Goal: Information Seeking & Learning: Learn about a topic

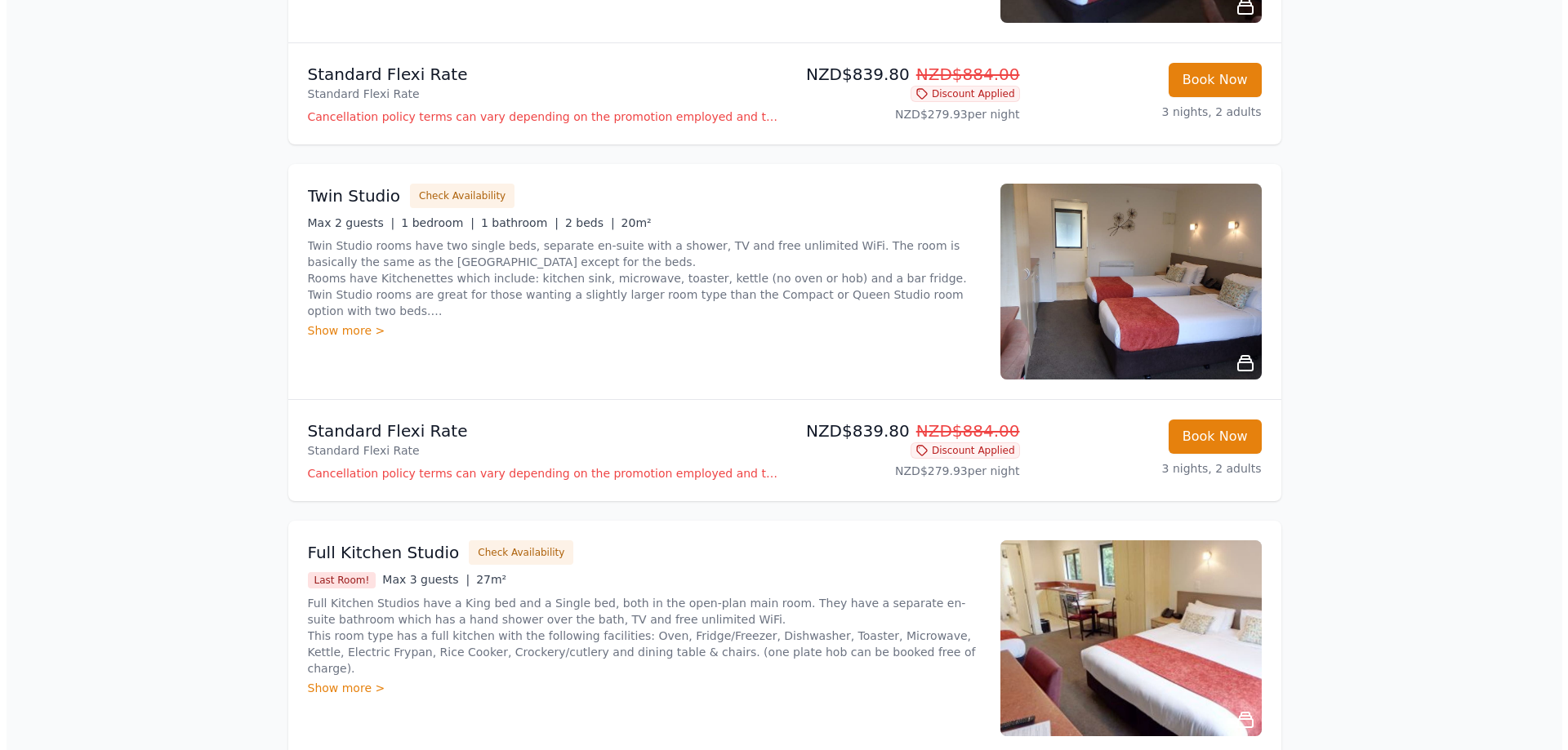
scroll to position [653, 0]
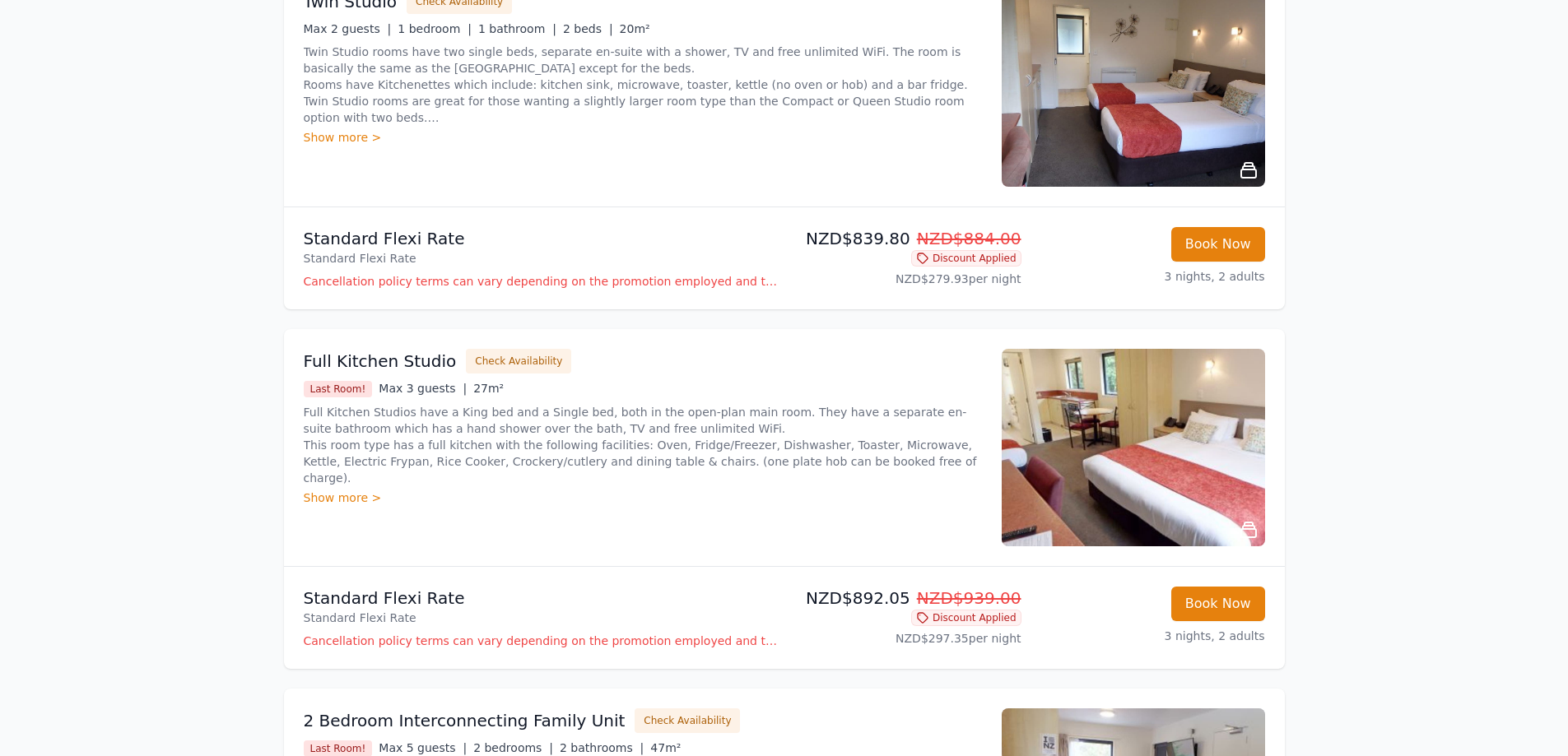
click at [458, 285] on p "Cancellation policy terms can vary depending on the promotion employed and the …" at bounding box center [541, 281] width 474 height 16
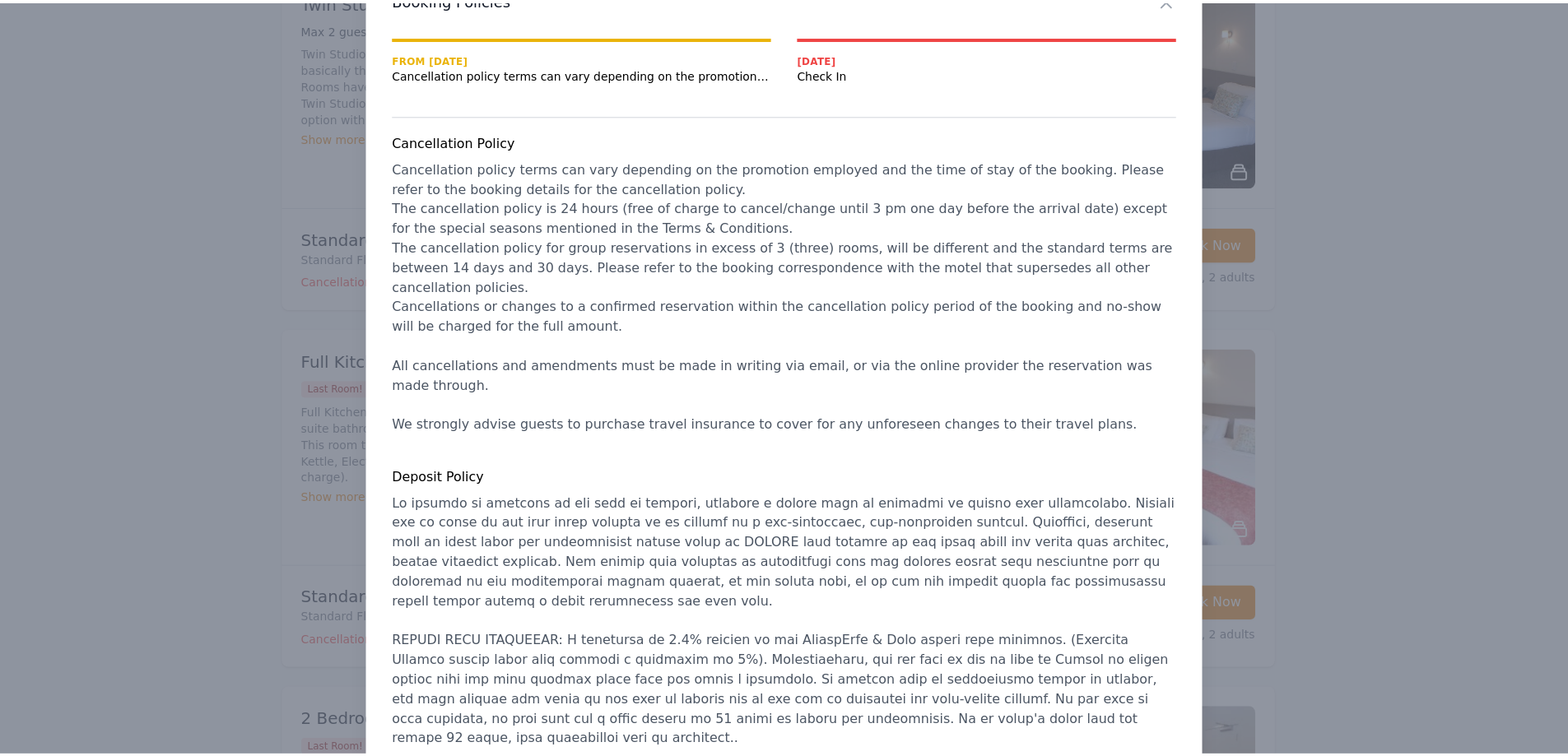
scroll to position [0, 0]
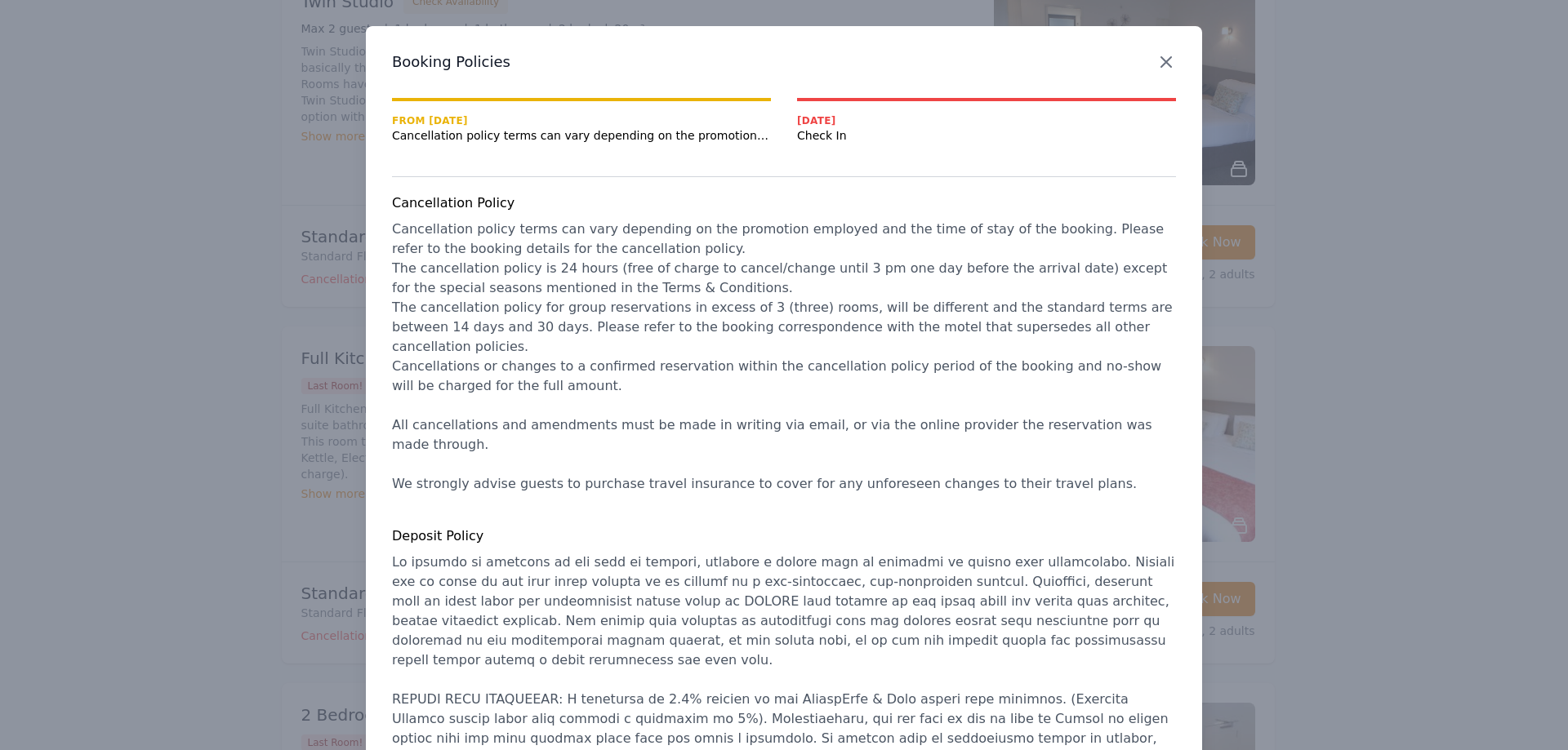
click at [1160, 65] on icon "button" at bounding box center [1166, 62] width 20 height 20
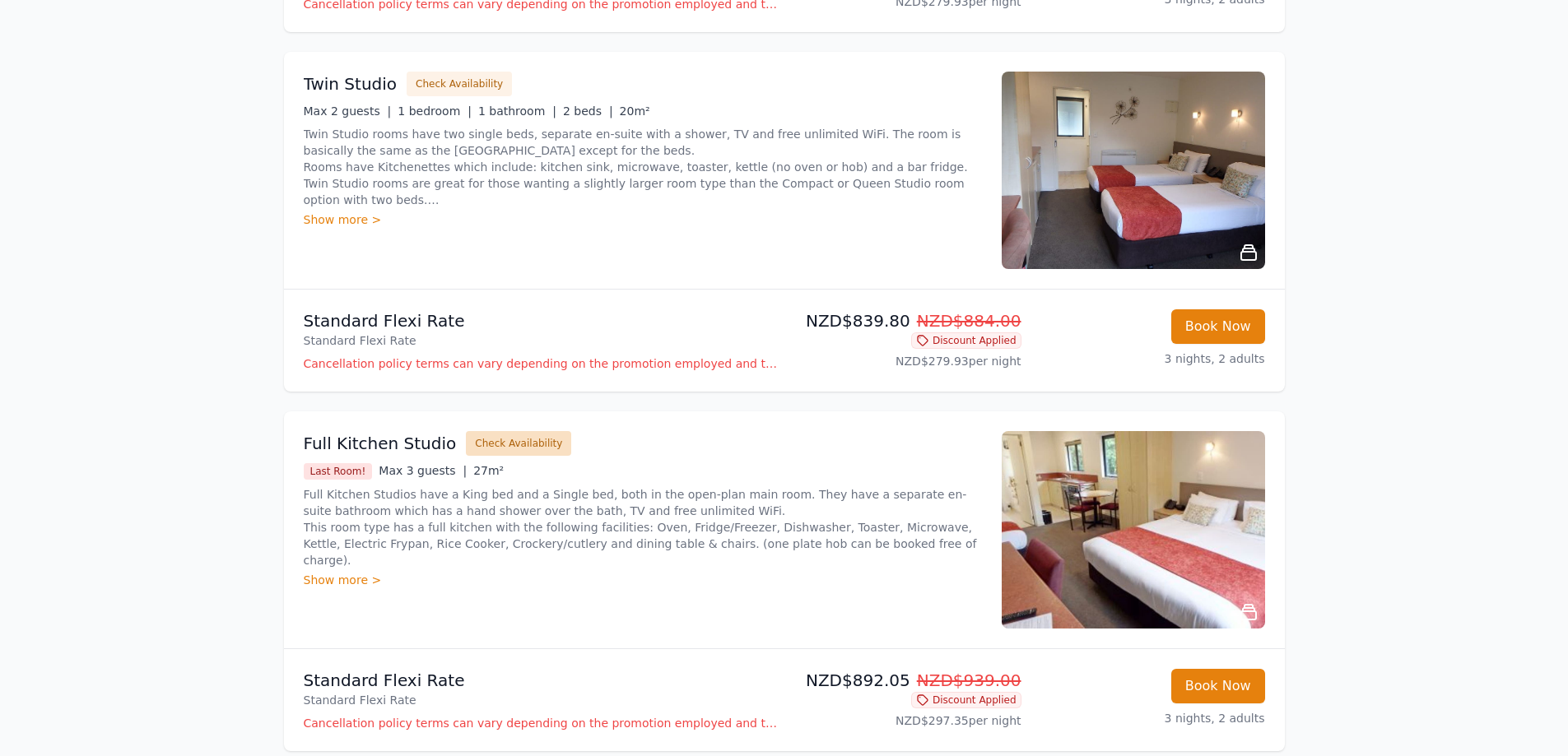
scroll to position [82, 0]
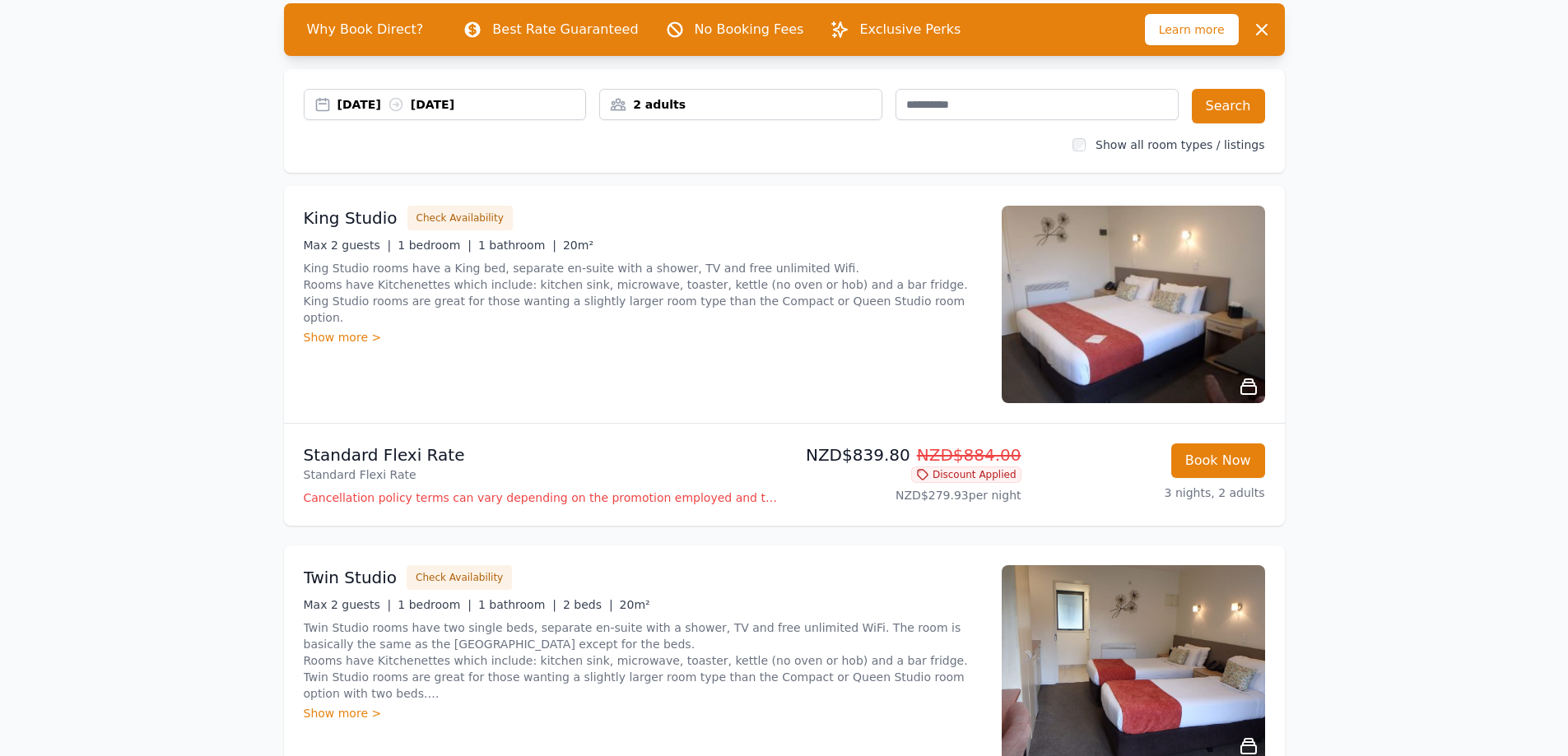
click at [313, 329] on div "Show more >" at bounding box center [643, 337] width 678 height 16
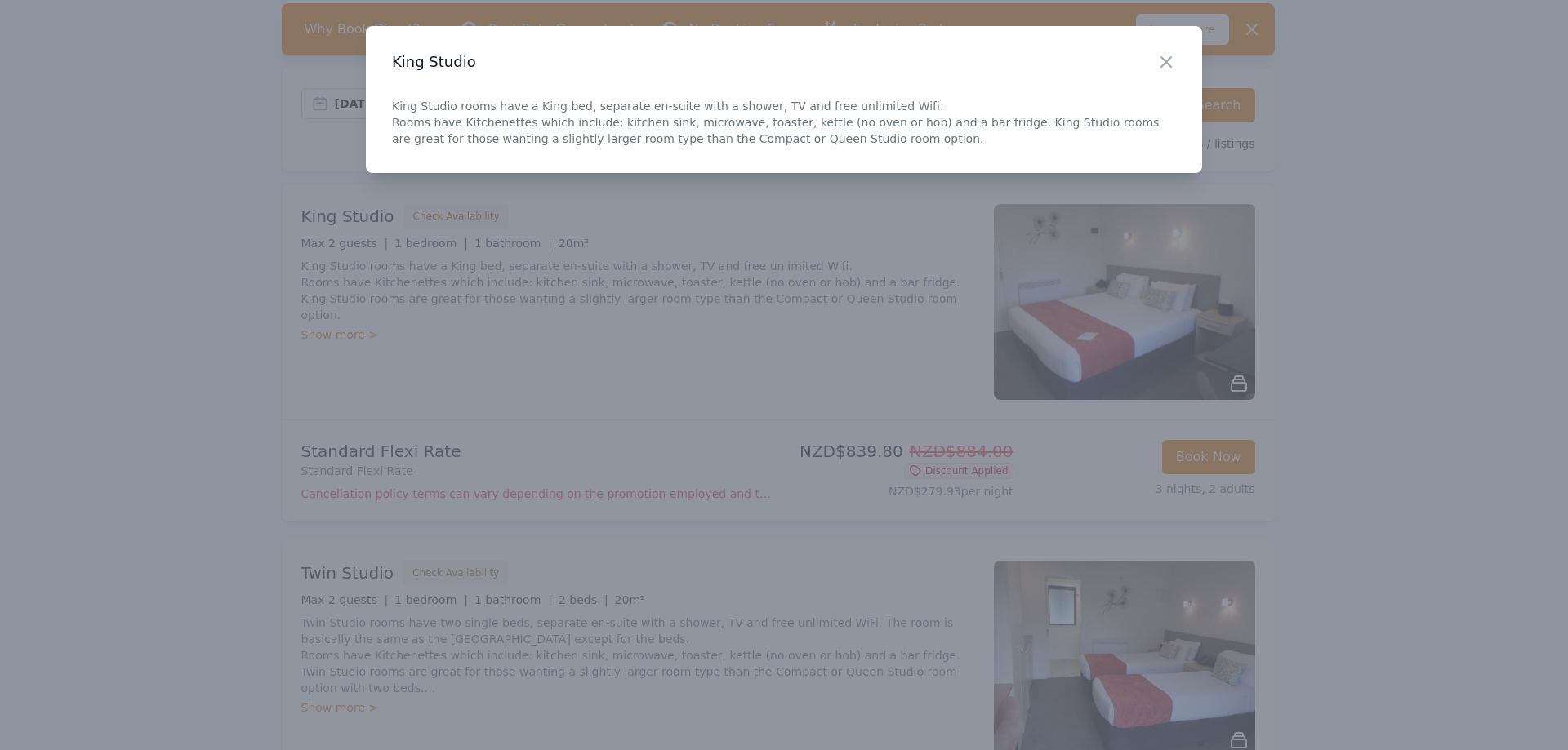
click at [1174, 52] on div "Close" at bounding box center [1179, 52] width 46 height 52
click at [1167, 61] on icon "button" at bounding box center [1166, 62] width 10 height 10
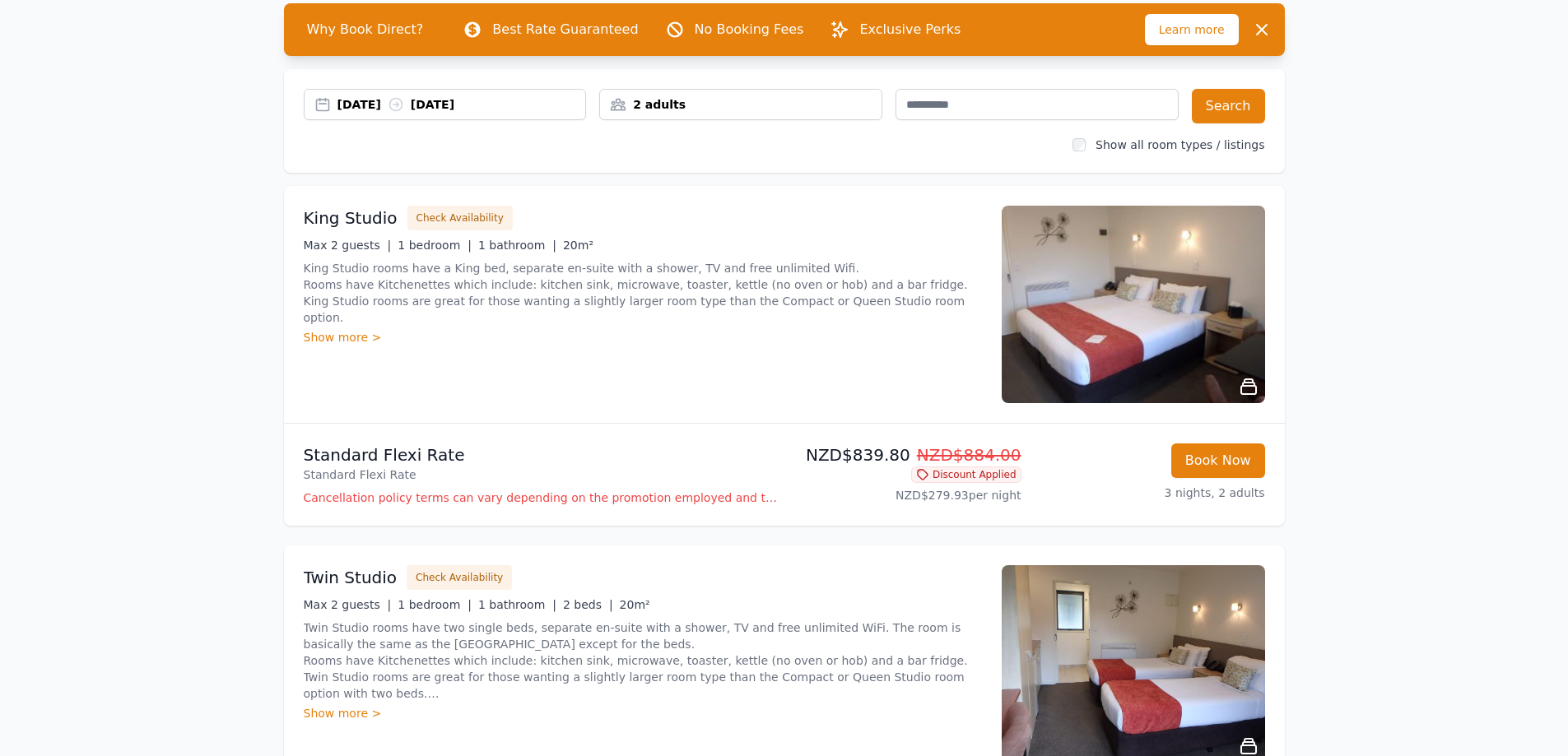
click at [1210, 345] on img at bounding box center [1133, 305] width 263 height 198
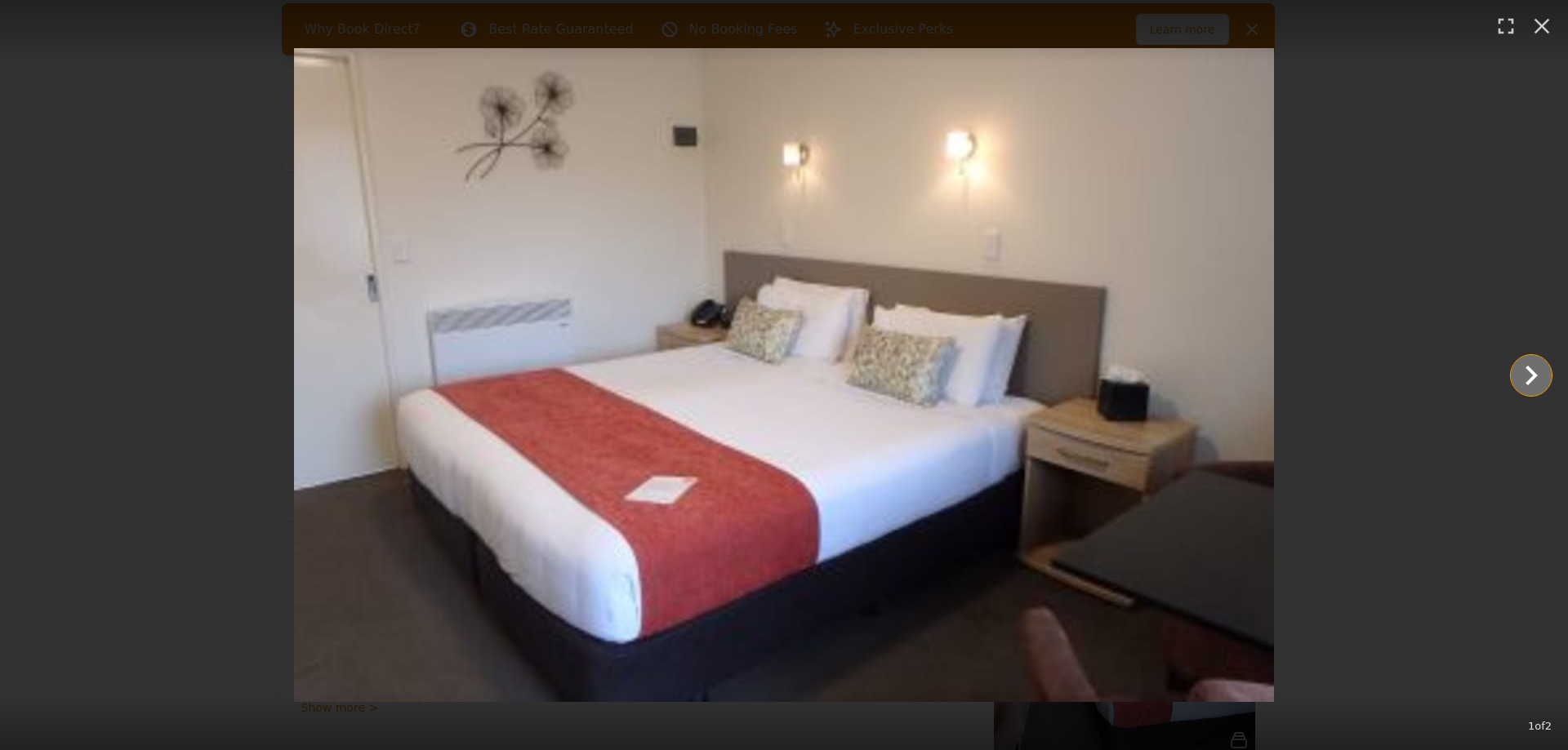
click at [1536, 383] on icon "Show slide 2 of 2" at bounding box center [1531, 376] width 40 height 40
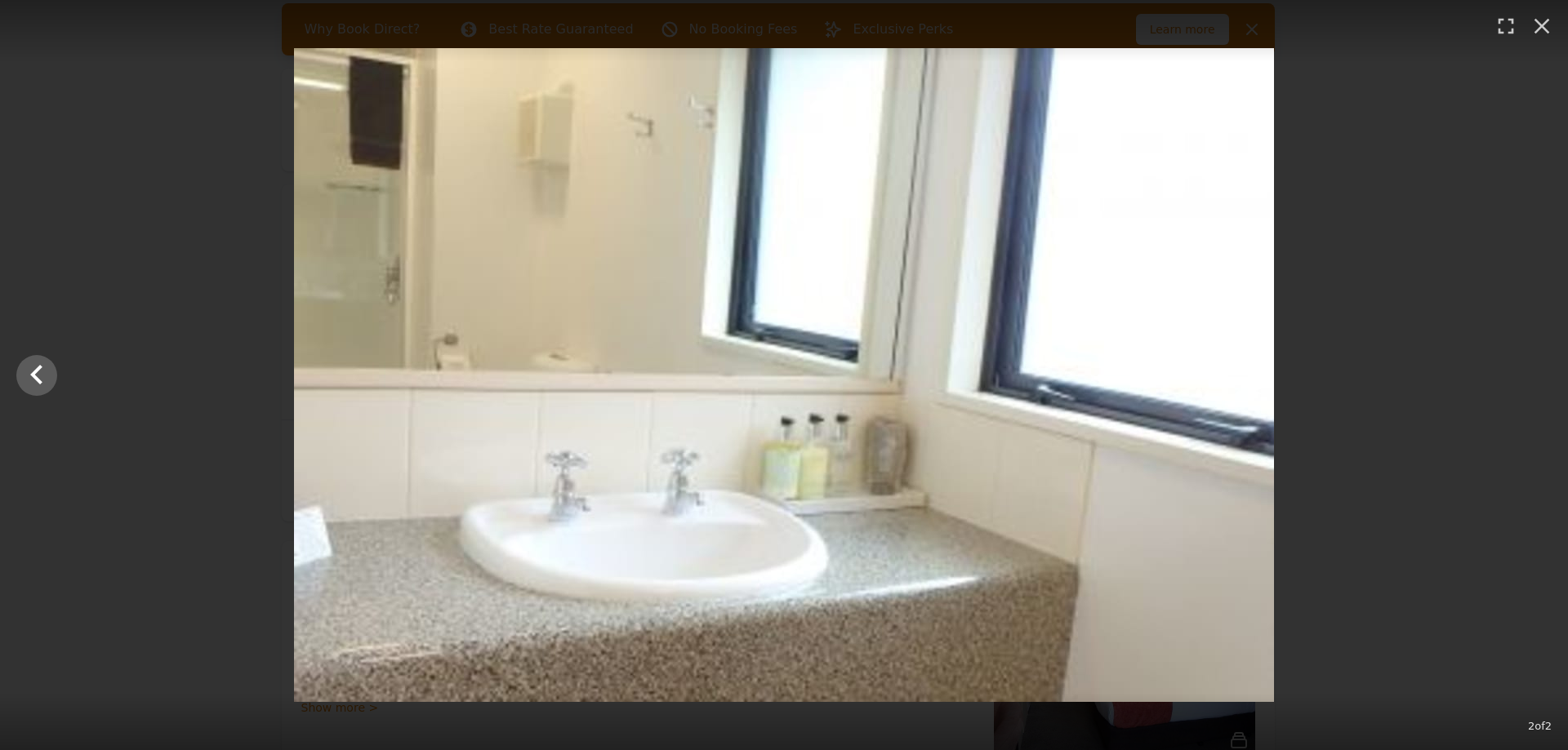
click at [1538, 383] on div at bounding box center [784, 375] width 1568 height 654
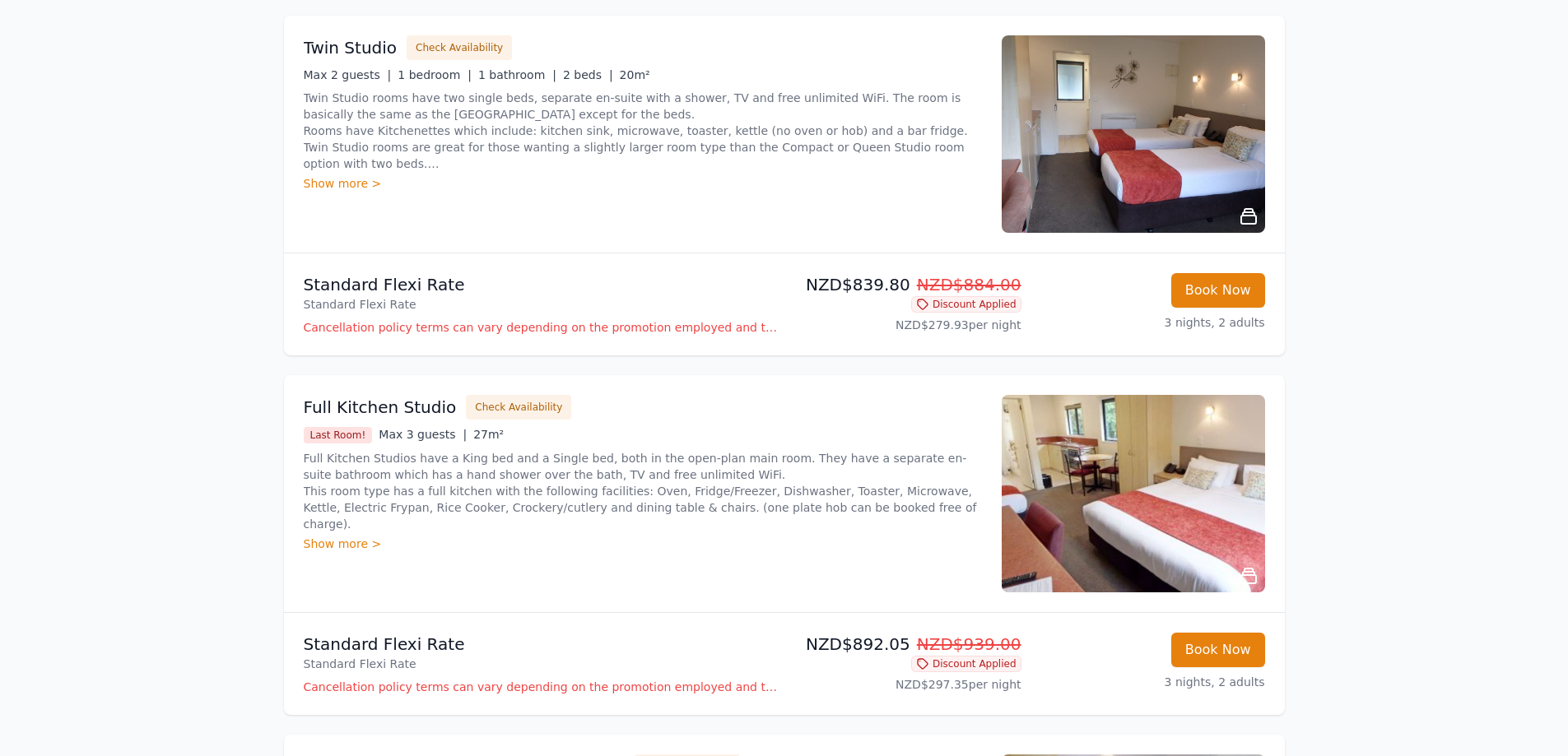
scroll to position [741, 0]
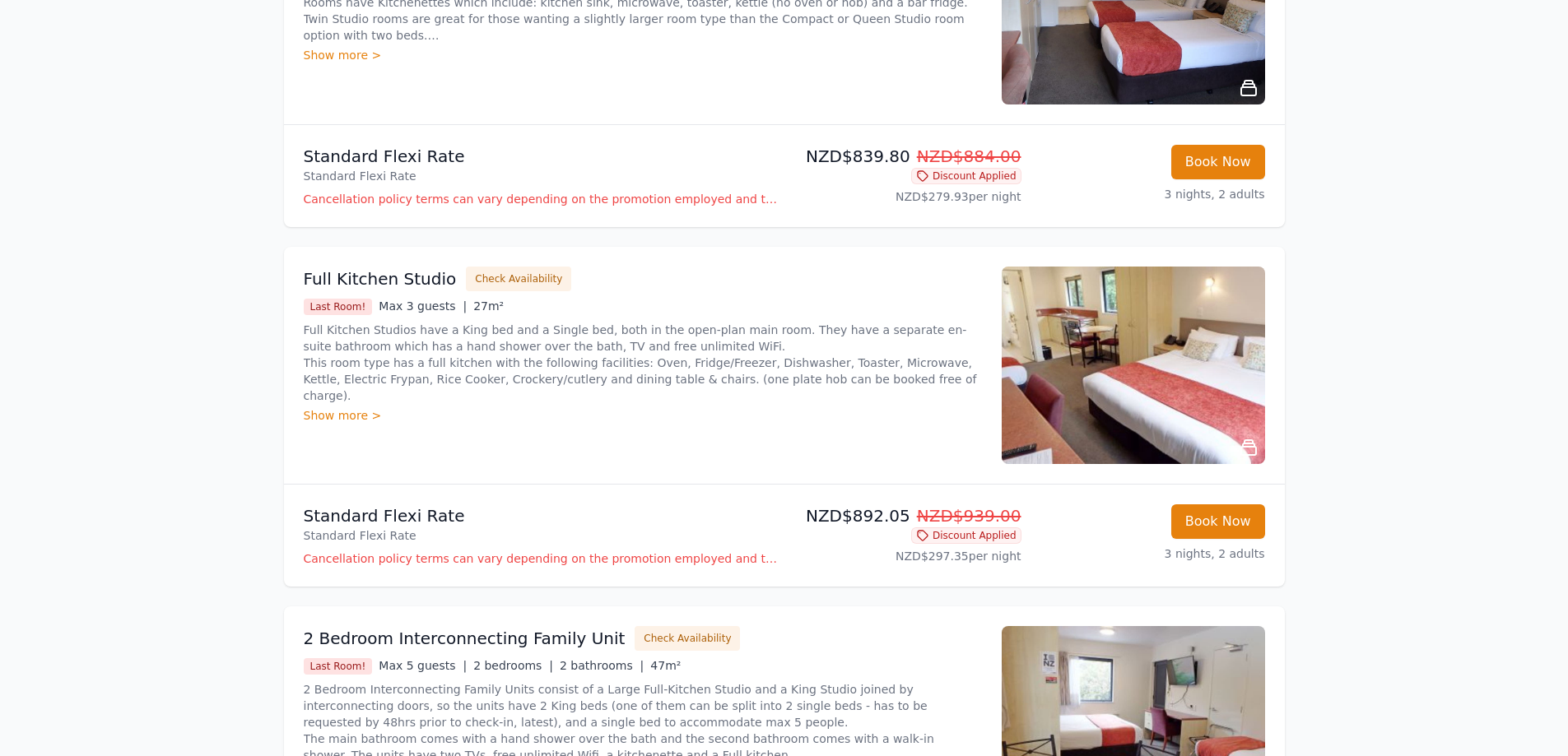
click at [1165, 352] on img at bounding box center [1133, 366] width 263 height 198
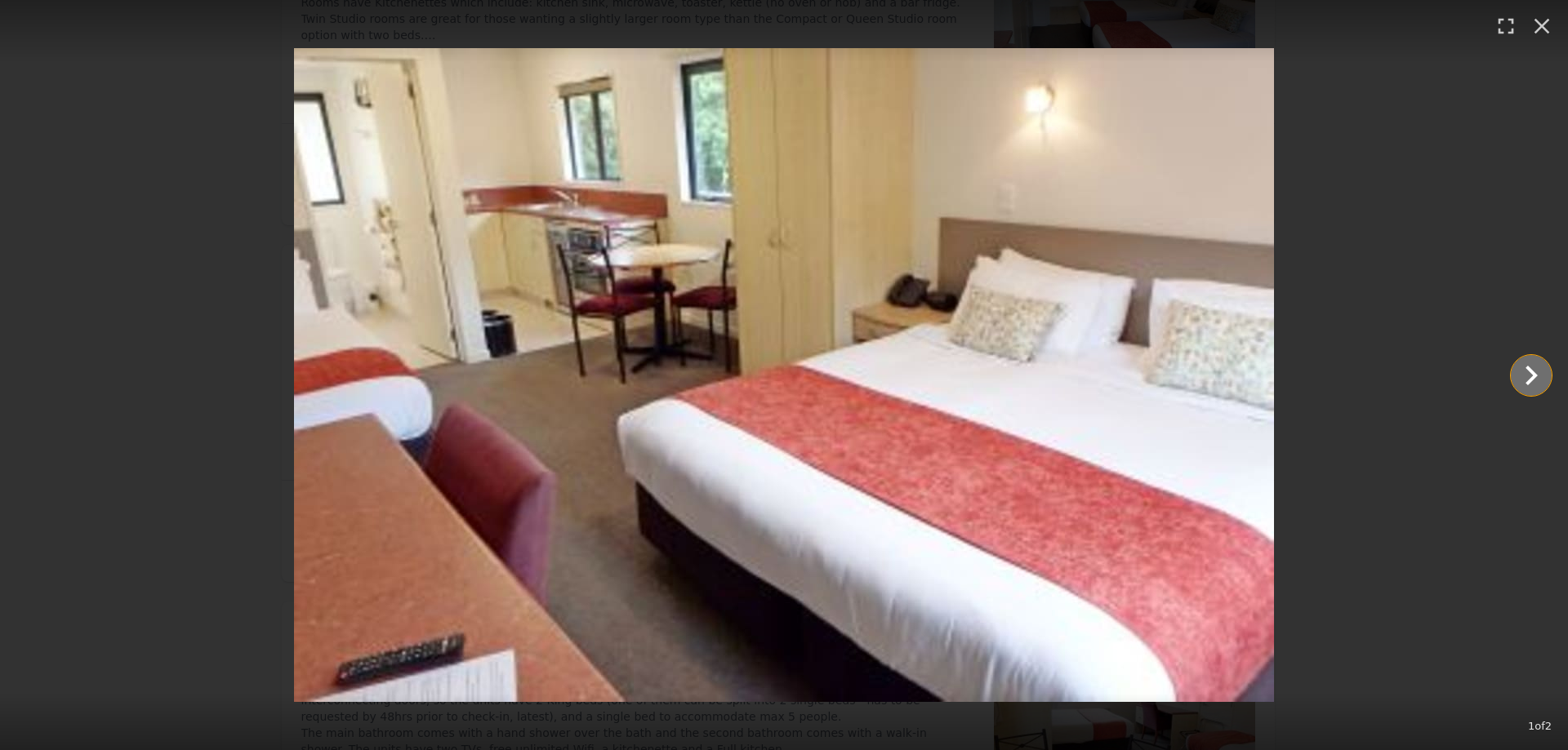
click at [1532, 370] on icon "Show slide 2 of 2" at bounding box center [1531, 376] width 12 height 20
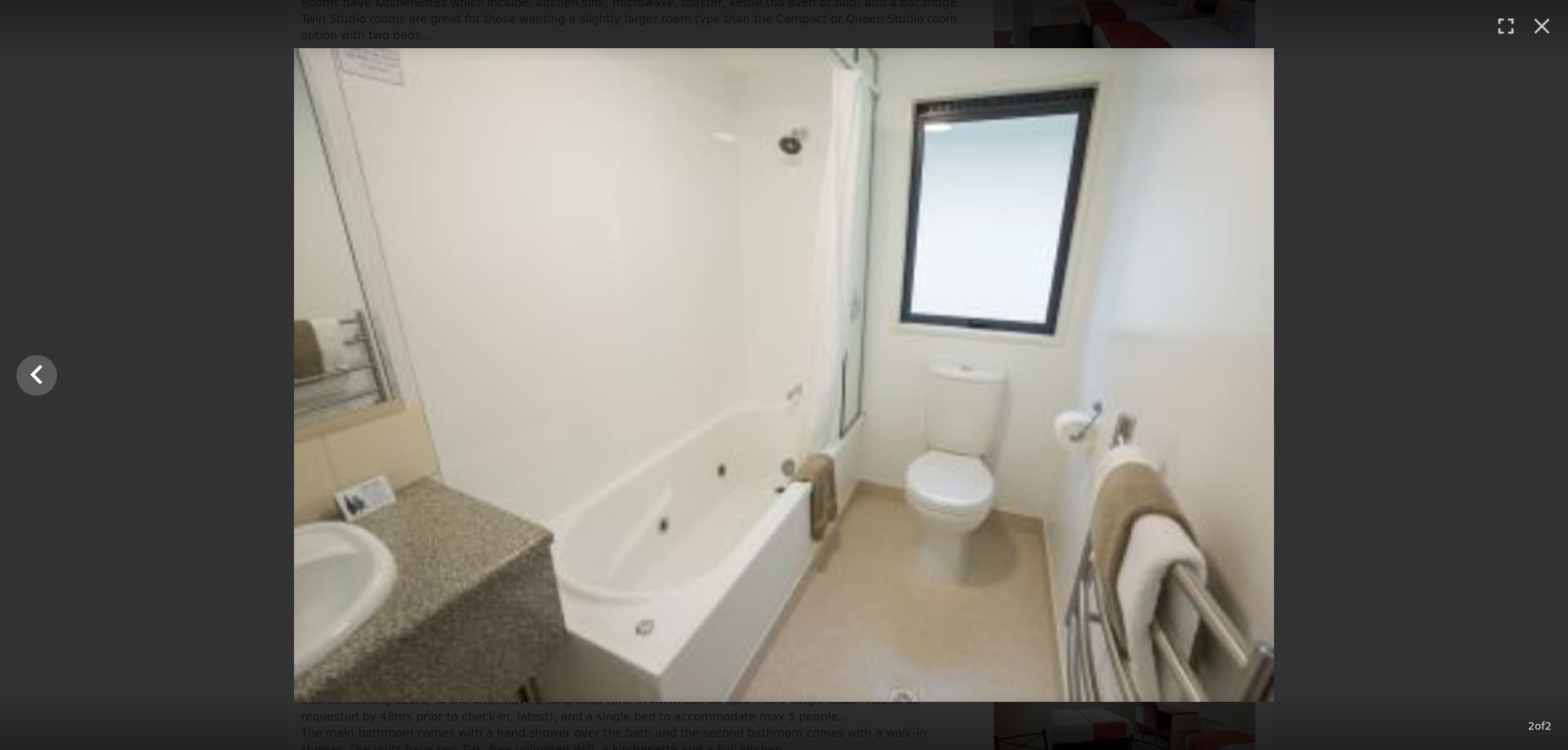
click at [1532, 370] on div at bounding box center [784, 375] width 1568 height 654
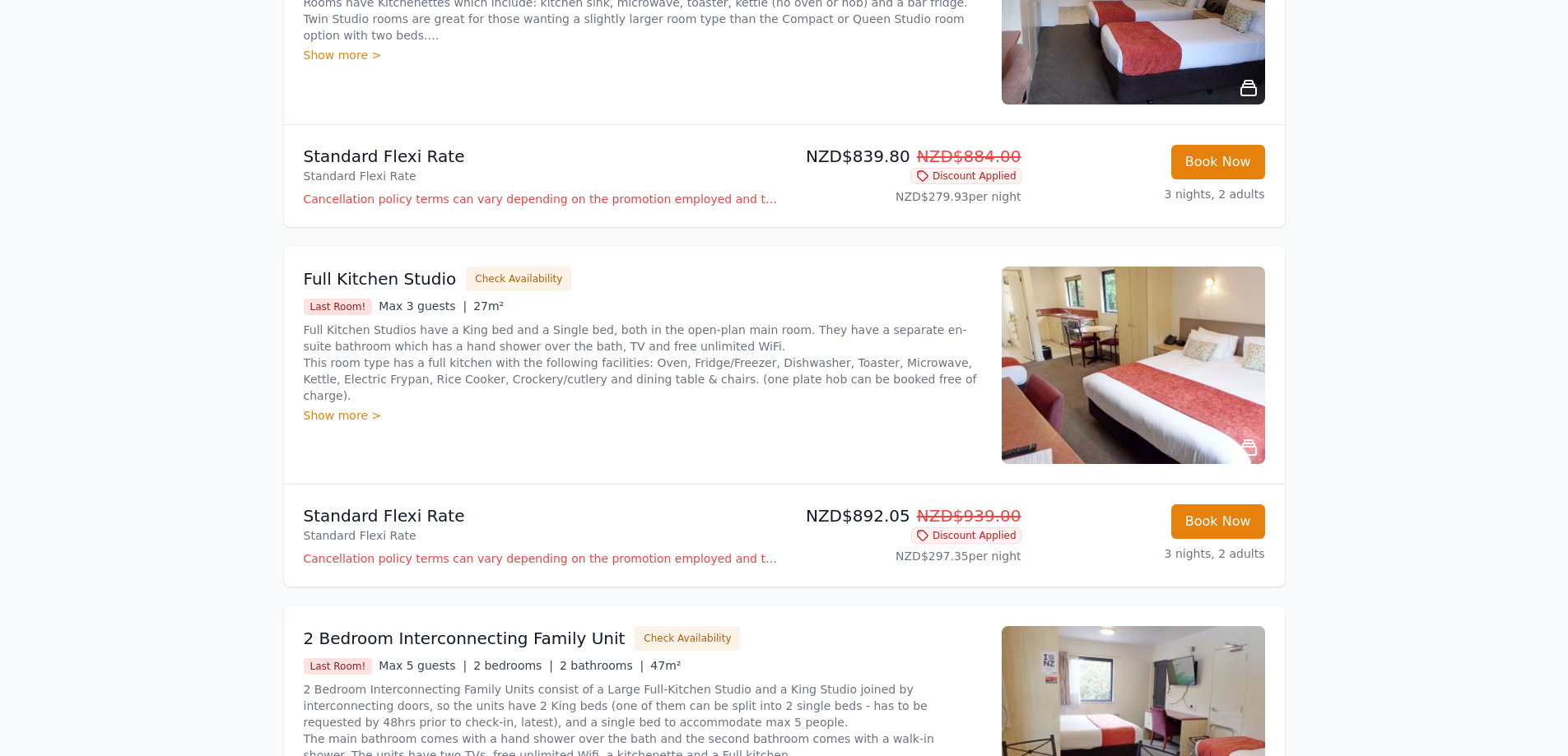
click at [1130, 373] on img at bounding box center [1133, 366] width 263 height 198
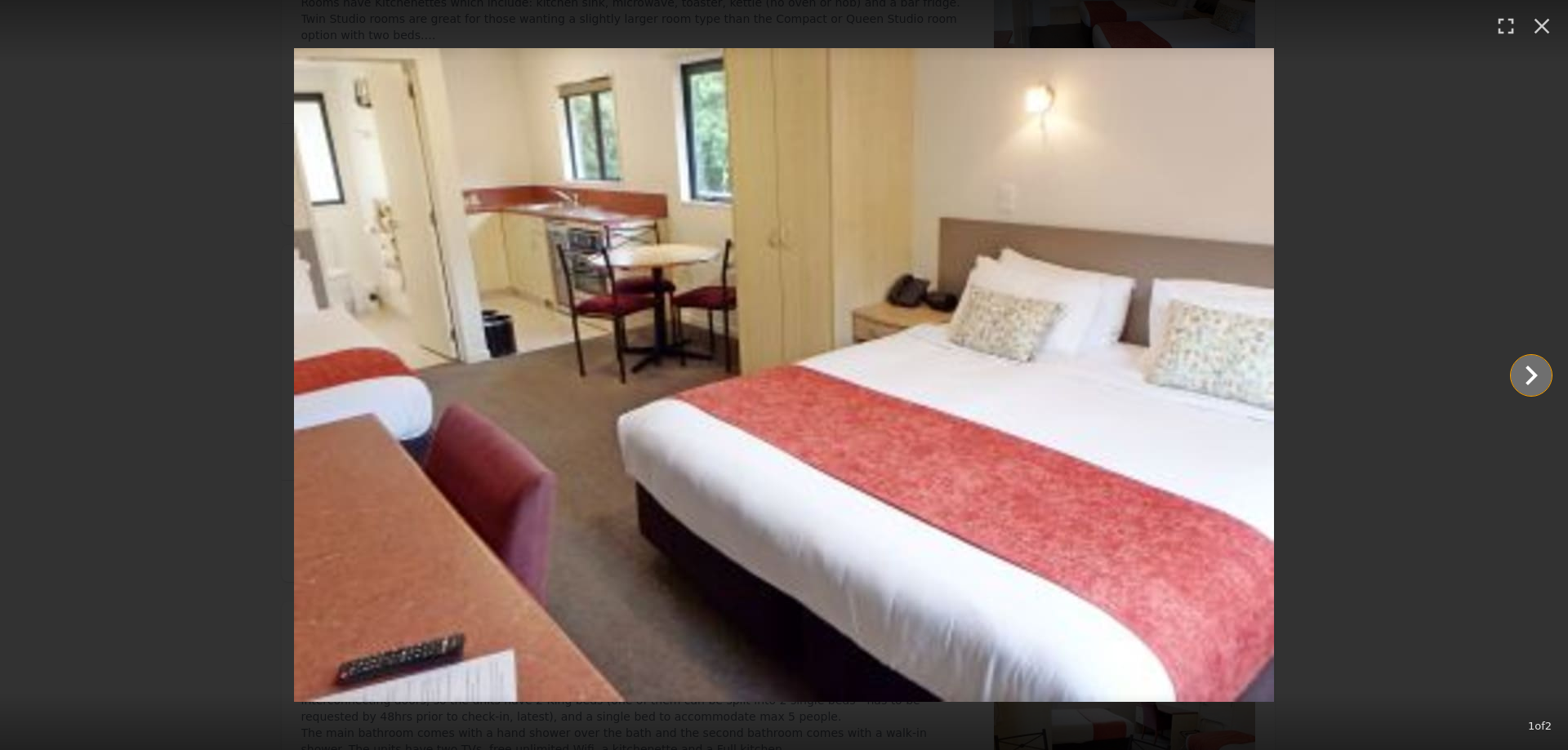
click at [1516, 390] on icon "Show slide 2 of 2" at bounding box center [1531, 376] width 40 height 40
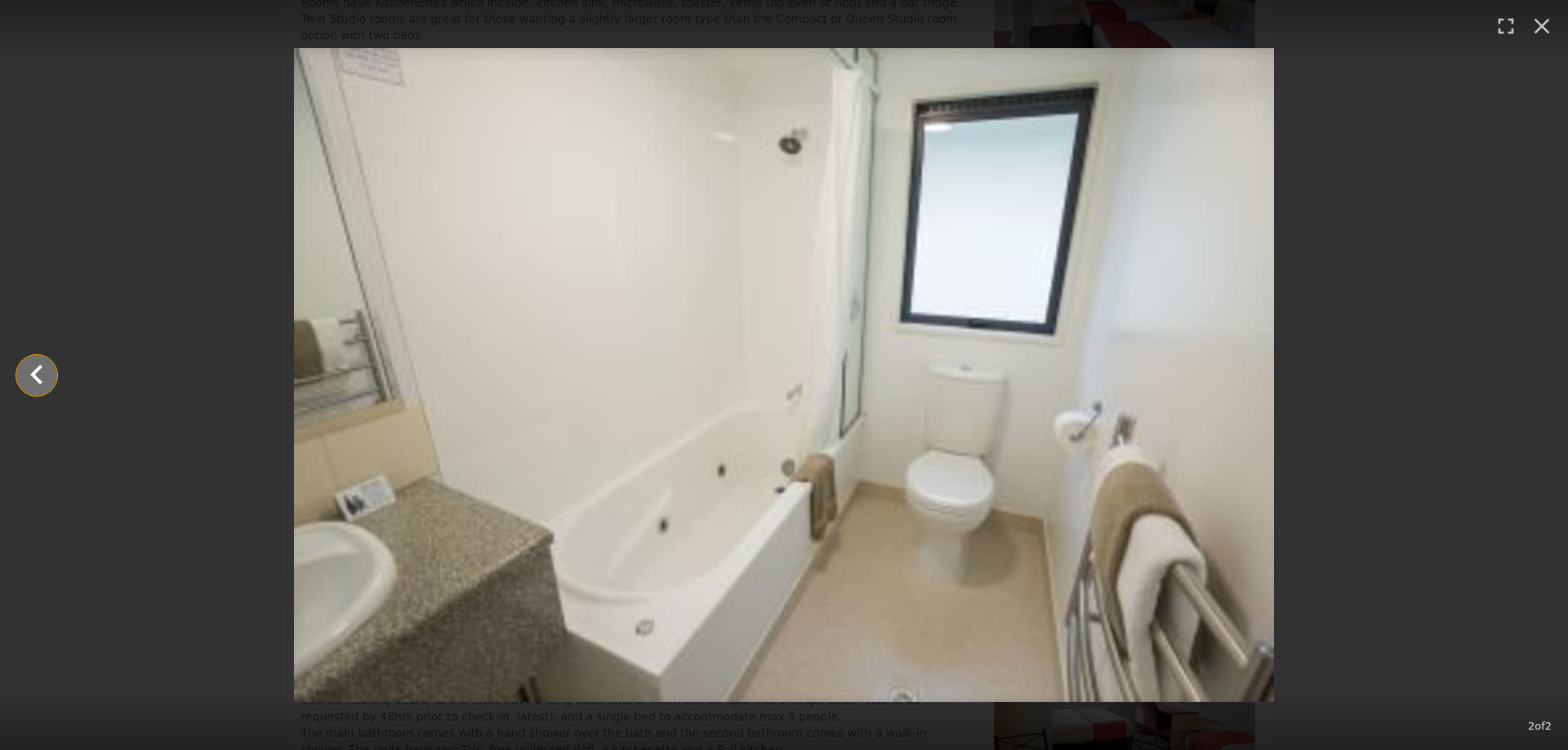
click at [42, 367] on icon "Show slide 1 of 2" at bounding box center [36, 374] width 12 height 20
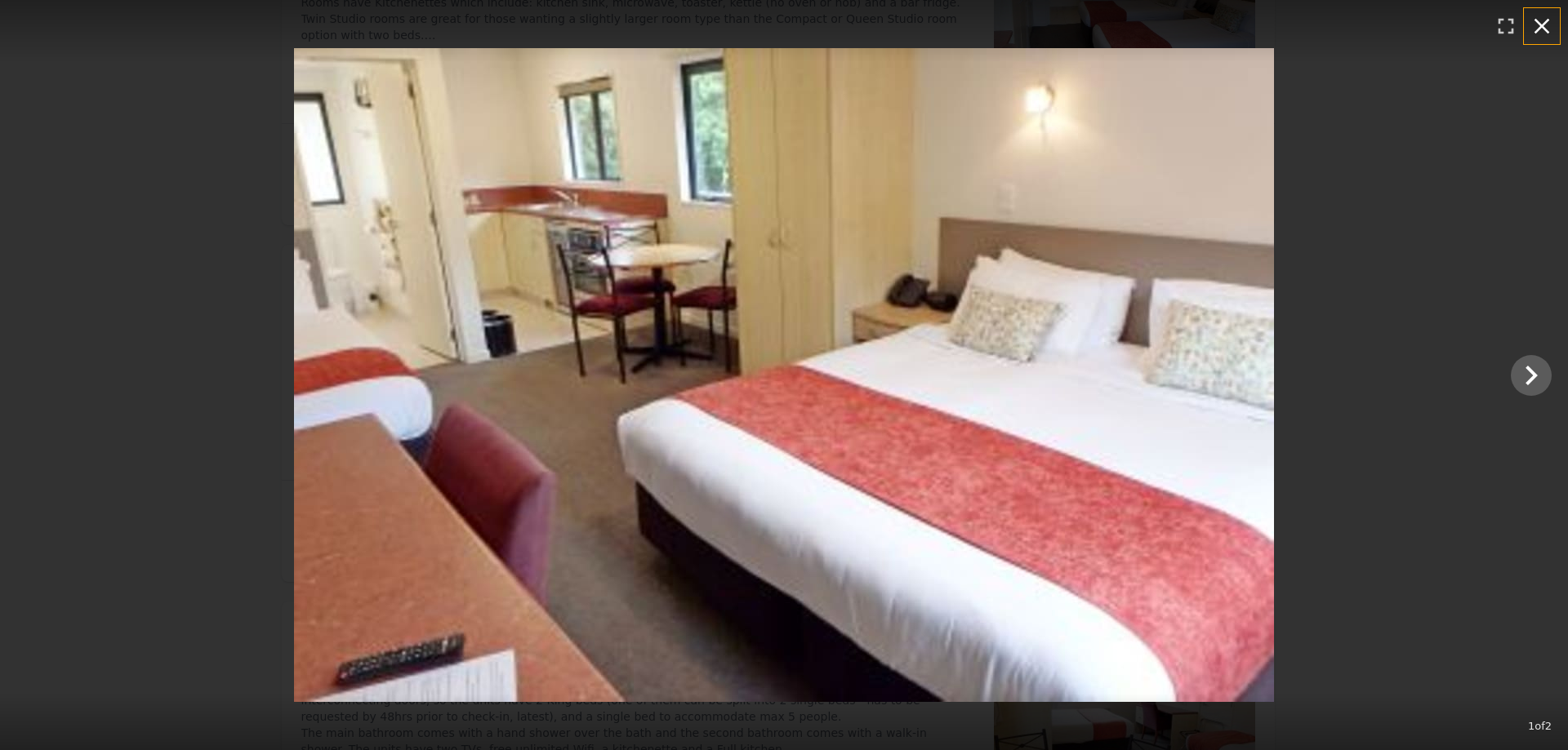
click at [1547, 16] on icon "button" at bounding box center [1542, 26] width 26 height 26
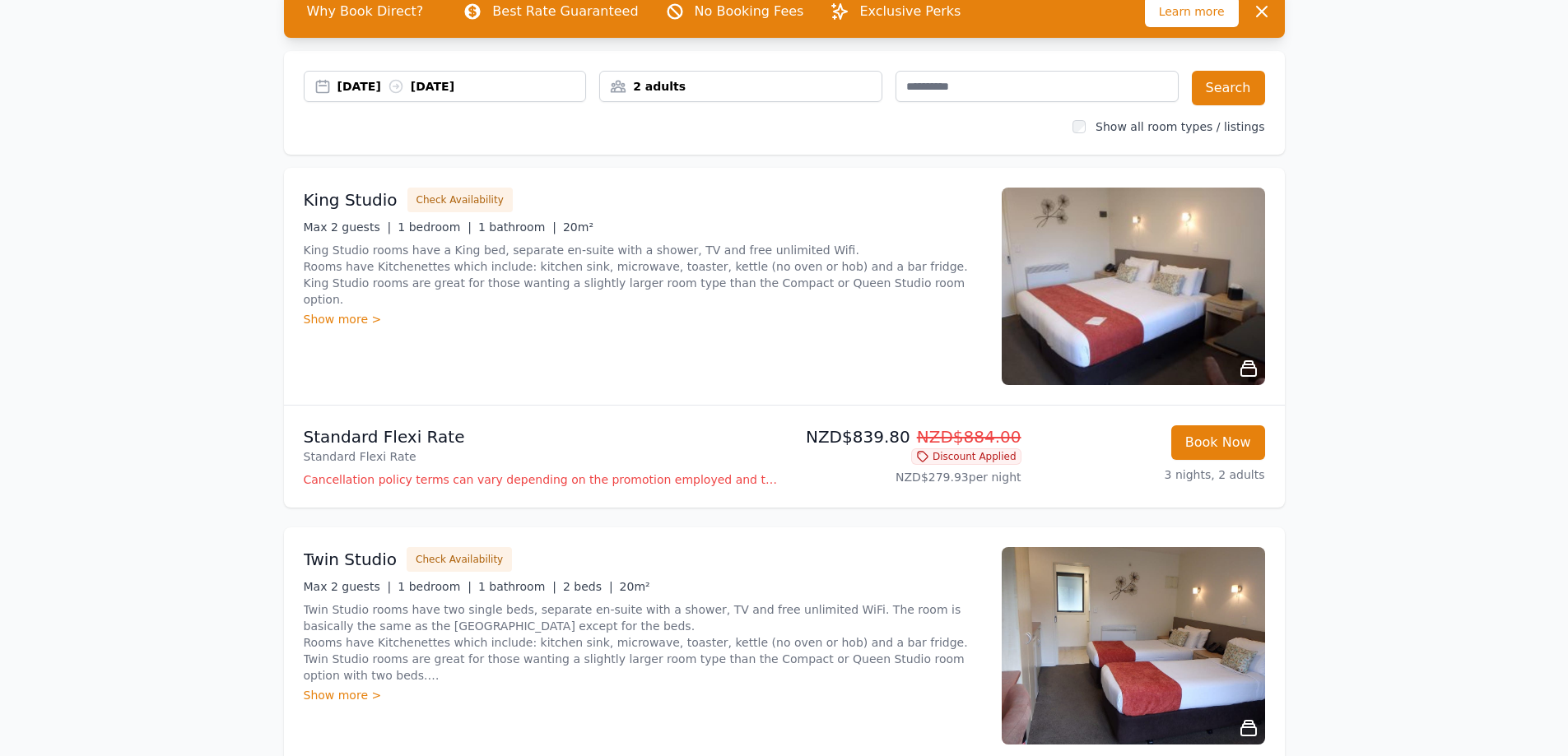
scroll to position [0, 0]
